Goal: Transaction & Acquisition: Subscribe to service/newsletter

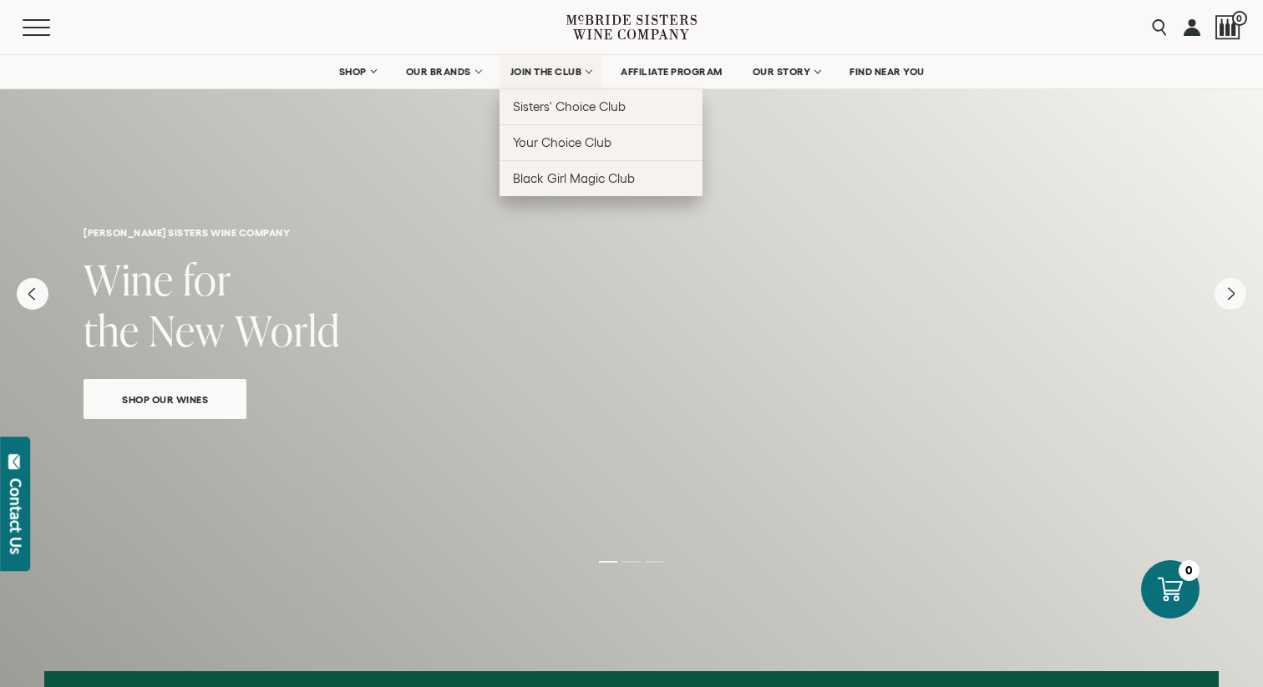
click at [546, 71] on span "JOIN THE CLUB" at bounding box center [546, 72] width 72 height 12
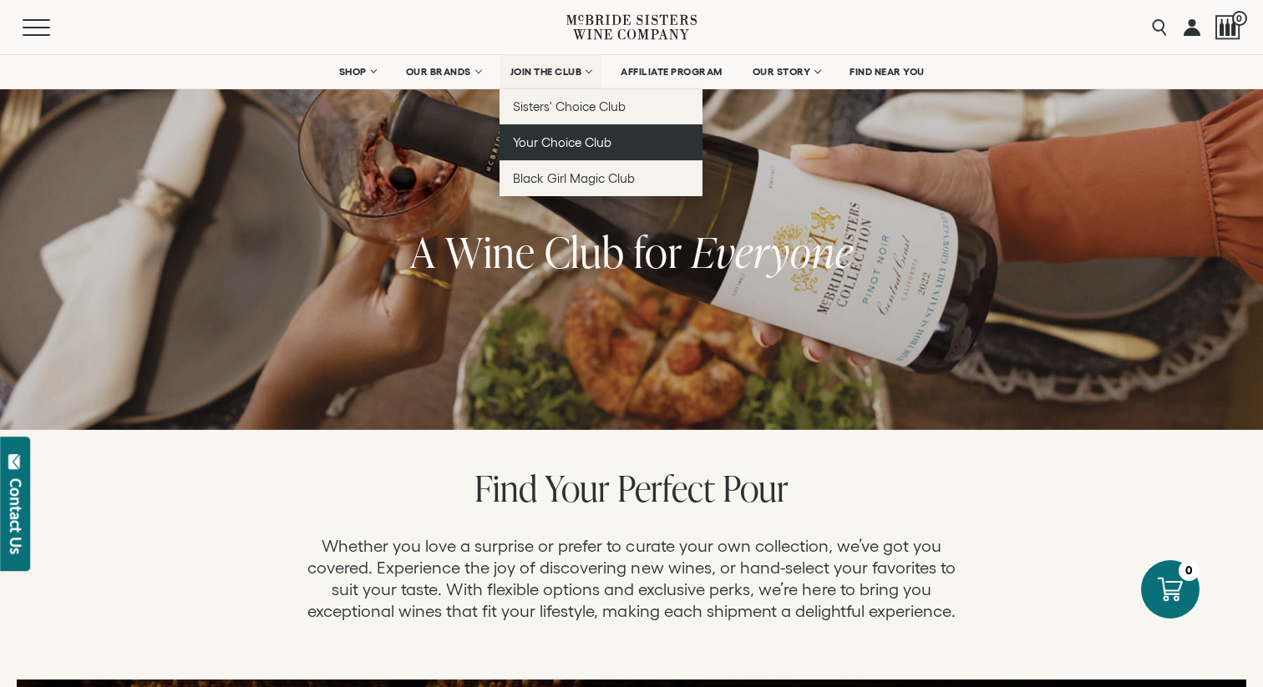
click at [577, 149] on span "Your Choice Club" at bounding box center [562, 142] width 99 height 14
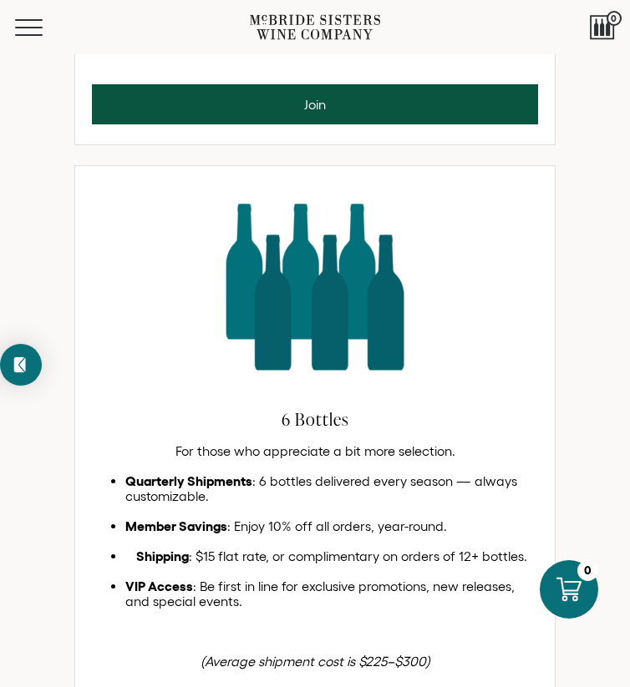
scroll to position [865, 0]
